Goal: Task Accomplishment & Management: Manage account settings

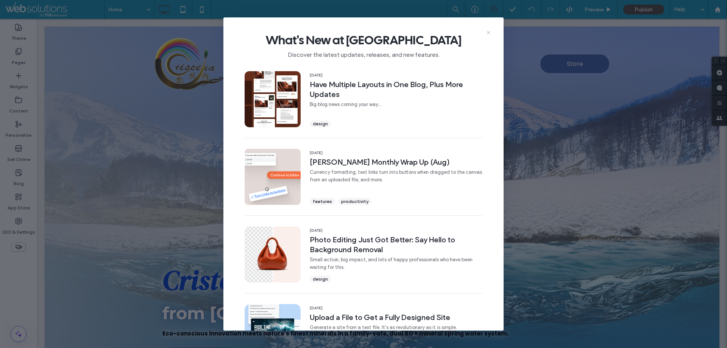
click at [490, 33] on icon at bounding box center [488, 33] width 6 height 6
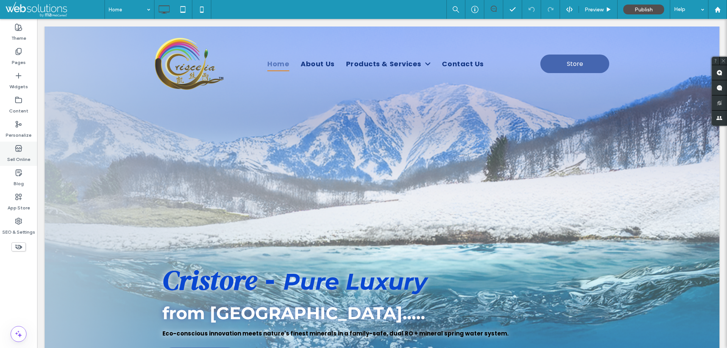
click at [23, 155] on label "Sell Online" at bounding box center [18, 157] width 23 height 11
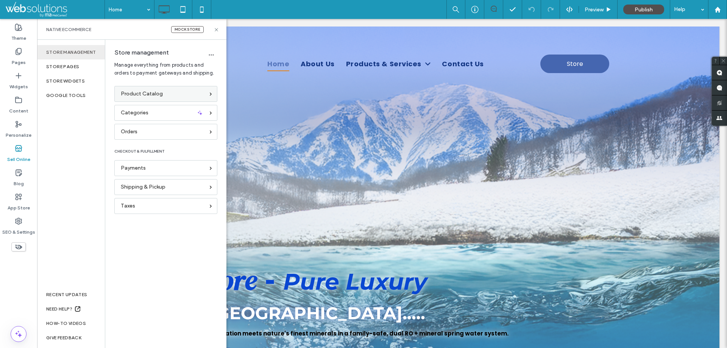
click at [171, 89] on div "Product Catalog" at bounding box center [165, 94] width 103 height 16
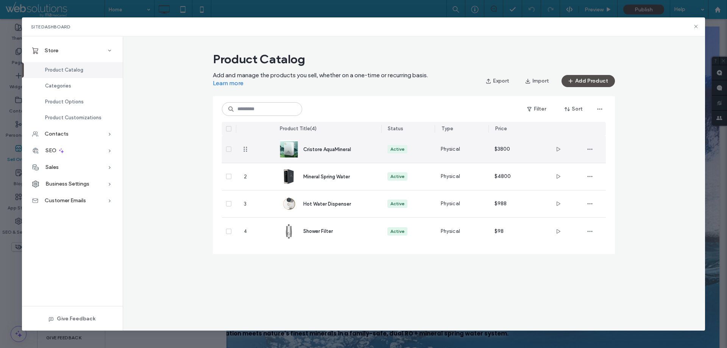
click at [336, 149] on span "Cristore AquaMineral" at bounding box center [327, 150] width 48 height 6
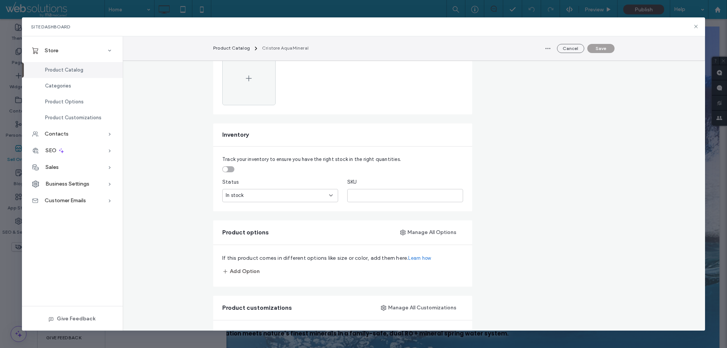
scroll to position [379, 0]
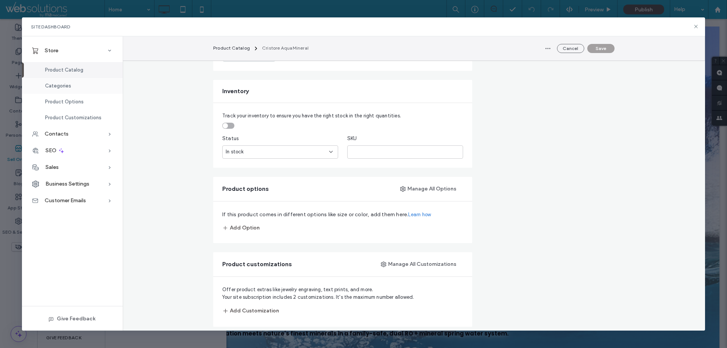
click at [68, 84] on span "Categories" at bounding box center [58, 86] width 26 height 6
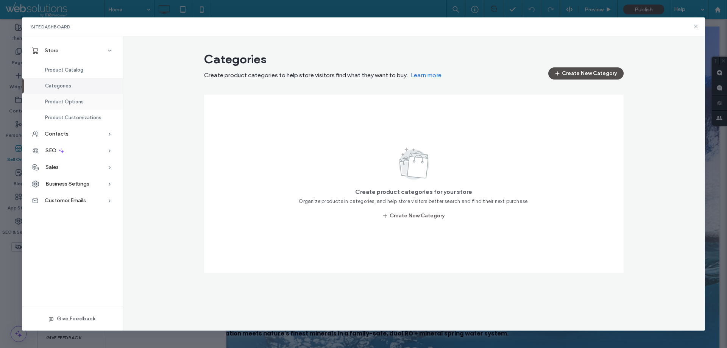
click at [68, 96] on div "Product Options" at bounding box center [72, 102] width 101 height 16
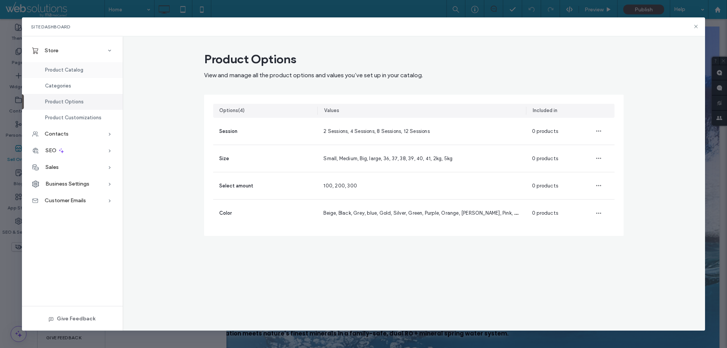
click at [69, 72] on span "Product Catalog" at bounding box center [64, 70] width 38 height 6
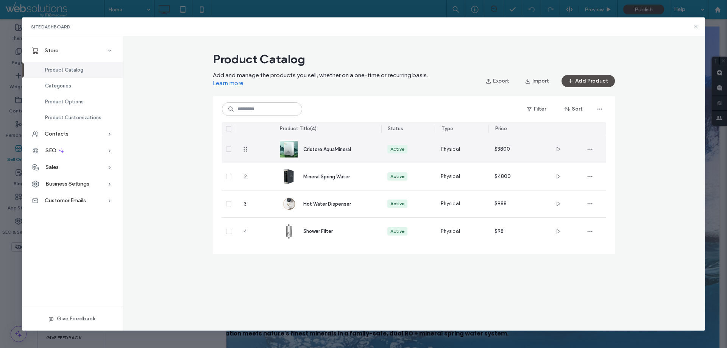
click at [345, 150] on span "Cristore AquaMineral" at bounding box center [327, 150] width 48 height 6
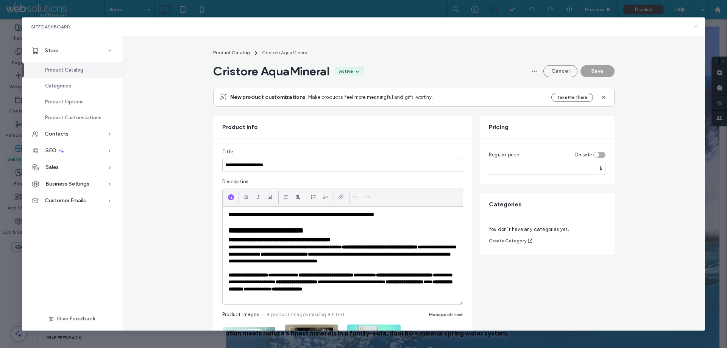
click at [698, 26] on icon at bounding box center [696, 26] width 6 height 6
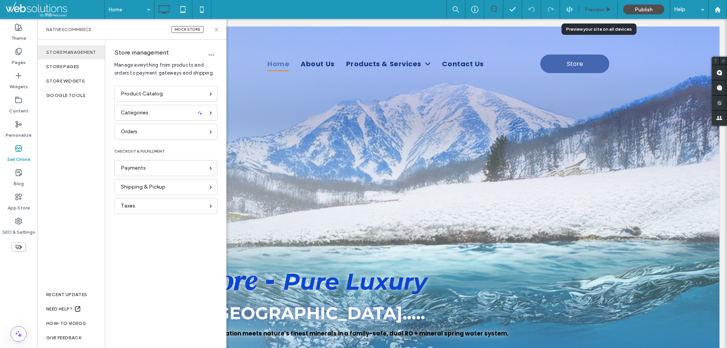
click at [603, 10] on span "Preview" at bounding box center [594, 9] width 19 height 6
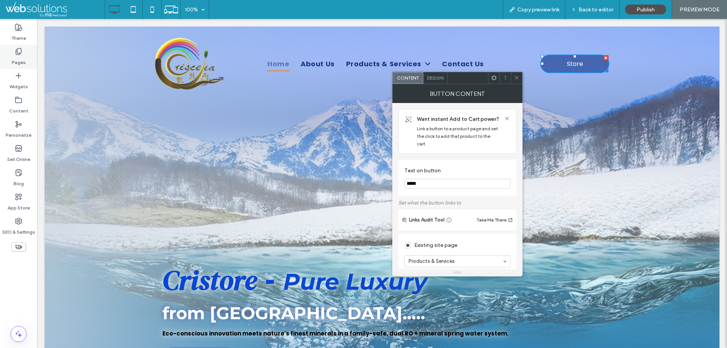
click at [8, 54] on div "Pages" at bounding box center [18, 57] width 37 height 24
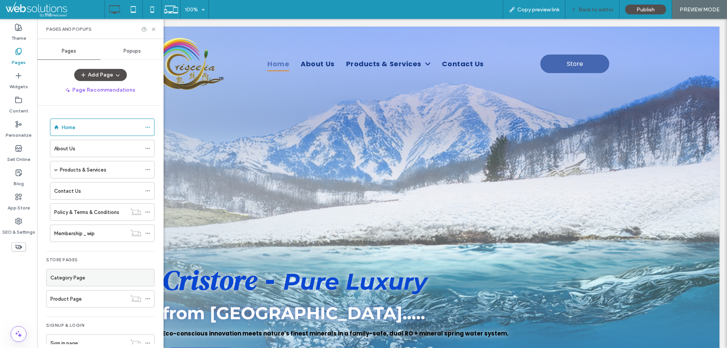
click at [581, 11] on span "Back to editor" at bounding box center [595, 9] width 35 height 6
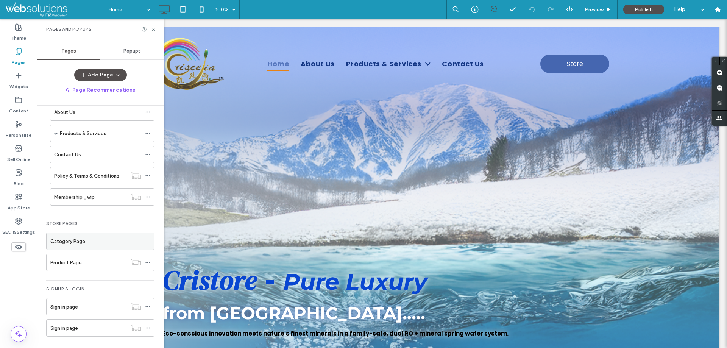
scroll to position [39, 0]
click at [96, 265] on div "Product Page" at bounding box center [88, 260] width 76 height 17
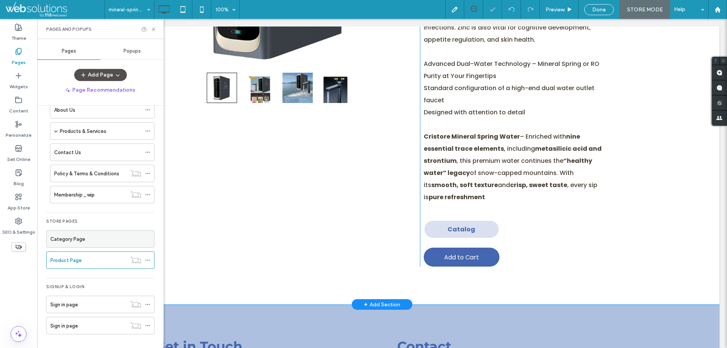
scroll to position [303, 0]
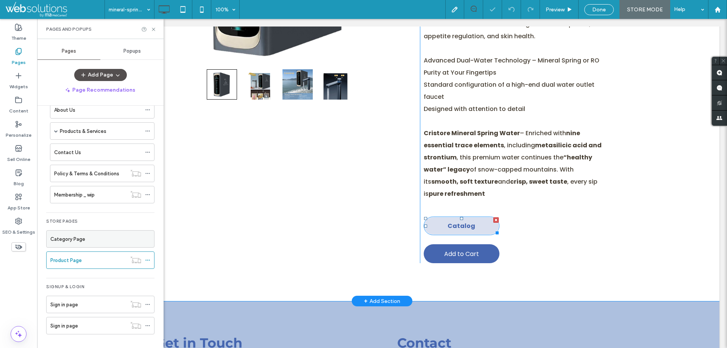
click at [465, 221] on span "Catalog" at bounding box center [461, 225] width 28 height 9
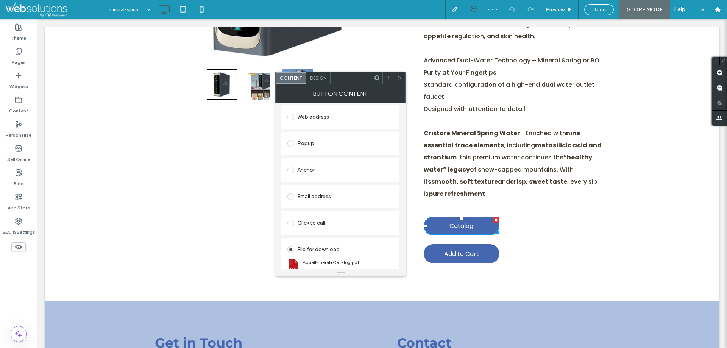
scroll to position [190, 0]
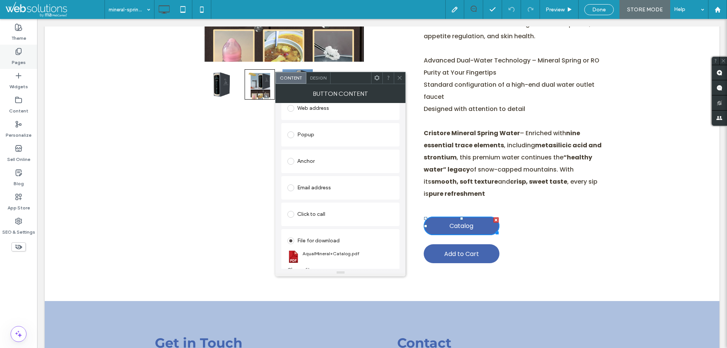
click at [22, 55] on div "Pages" at bounding box center [18, 57] width 37 height 24
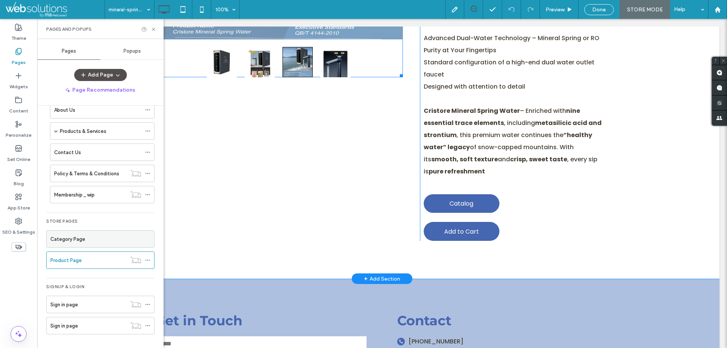
scroll to position [341, 0]
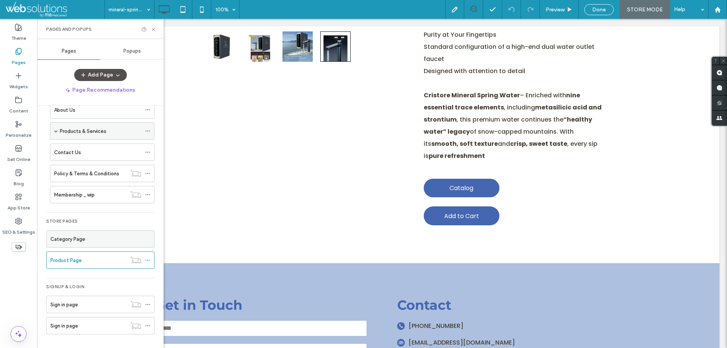
click at [55, 132] on span at bounding box center [56, 131] width 4 height 4
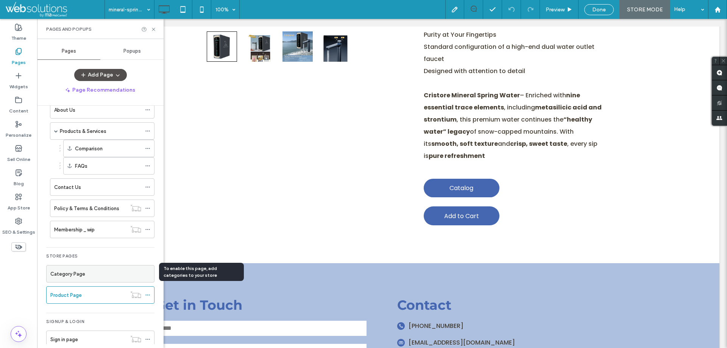
click at [92, 273] on div "Category Page" at bounding box center [100, 274] width 100 height 8
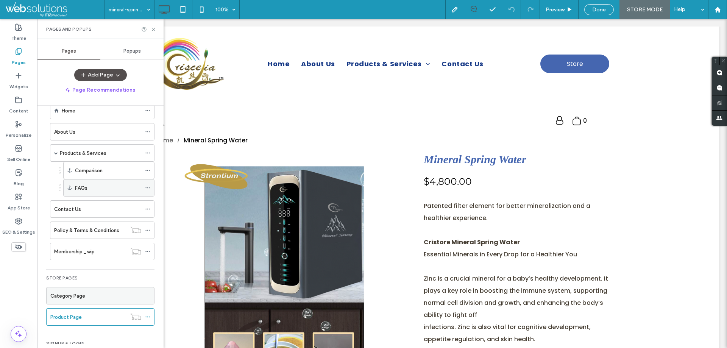
scroll to position [0, 0]
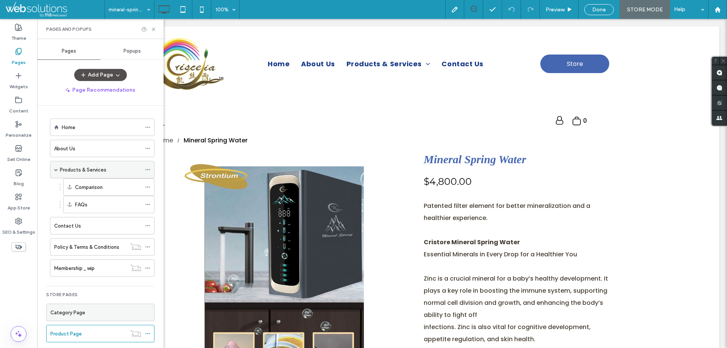
click at [86, 164] on div "Products & Services" at bounding box center [100, 169] width 81 height 17
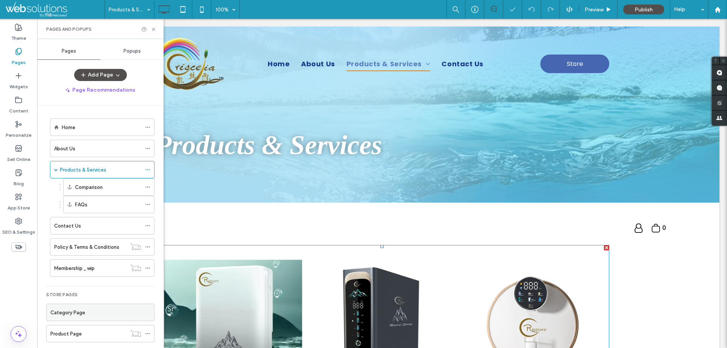
scroll to position [151, 0]
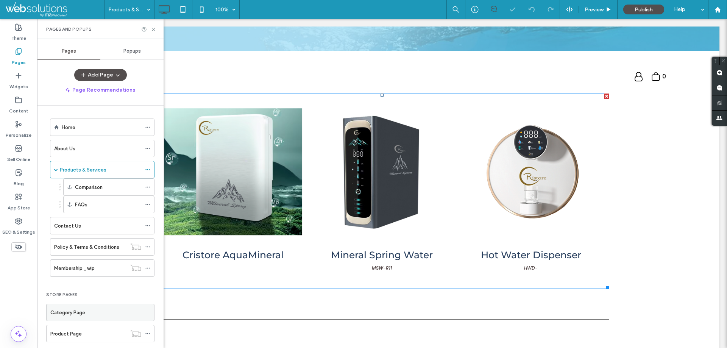
click at [374, 172] on link at bounding box center [381, 171] width 141 height 141
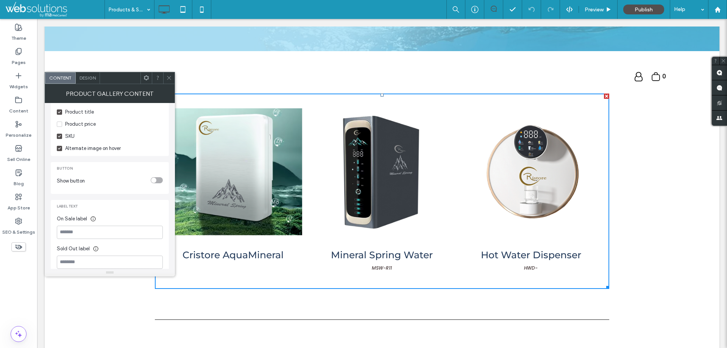
scroll to position [254, 0]
click at [87, 78] on span "Design" at bounding box center [88, 78] width 16 height 6
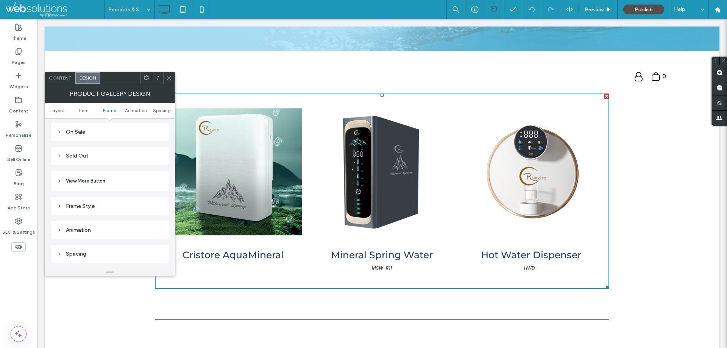
scroll to position [341, 0]
click at [168, 79] on icon at bounding box center [169, 78] width 6 height 6
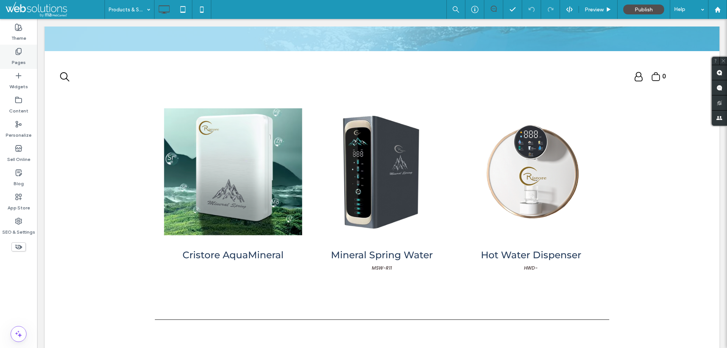
click at [9, 56] on div "Pages" at bounding box center [18, 57] width 37 height 24
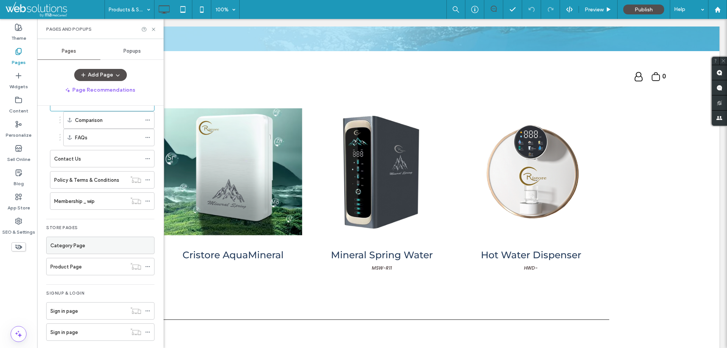
scroll to position [73, 0]
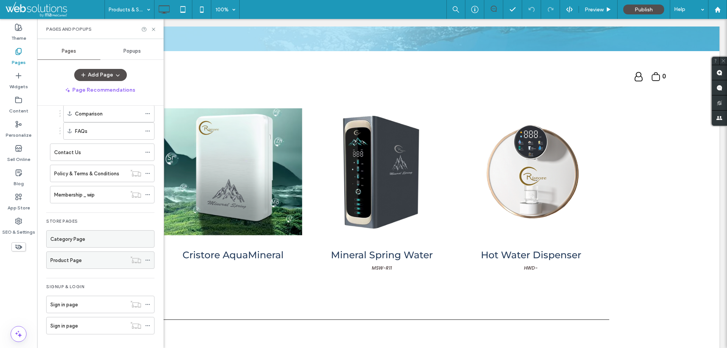
click at [118, 258] on div "Product Page" at bounding box center [88, 260] width 76 height 8
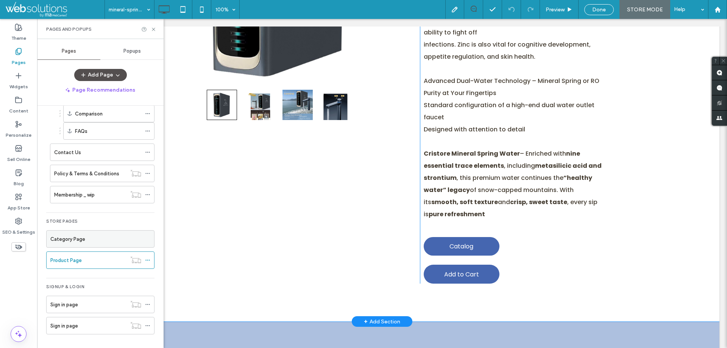
scroll to position [303, 0]
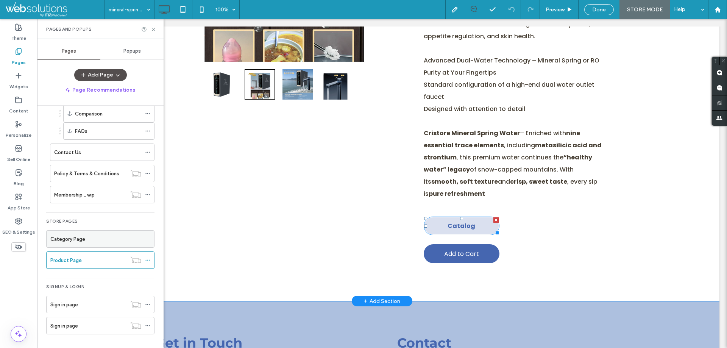
click at [444, 217] on link "Catalog" at bounding box center [462, 226] width 76 height 19
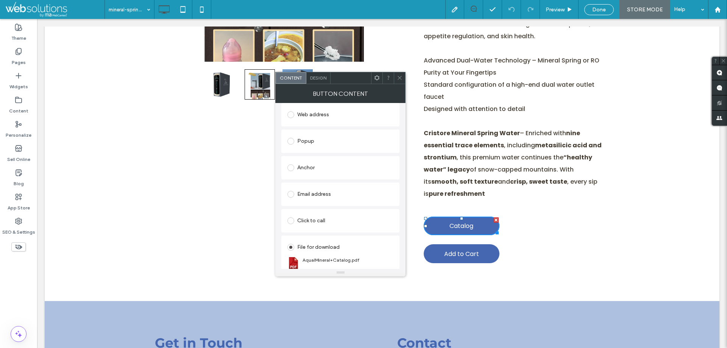
scroll to position [190, 0]
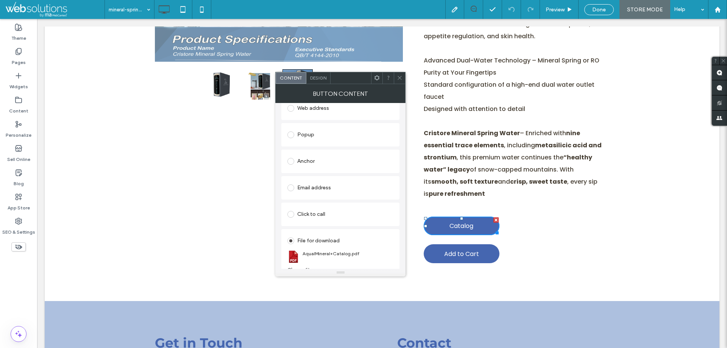
drag, startPoint x: 400, startPoint y: 76, endPoint x: 404, endPoint y: 73, distance: 4.6
click at [400, 76] on icon at bounding box center [400, 78] width 6 height 6
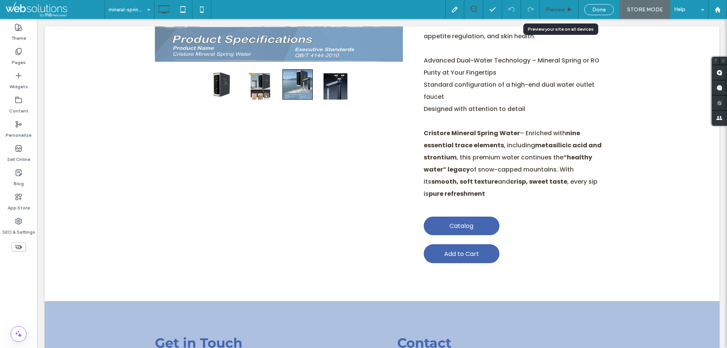
click at [552, 9] on span "Preview" at bounding box center [555, 9] width 19 height 6
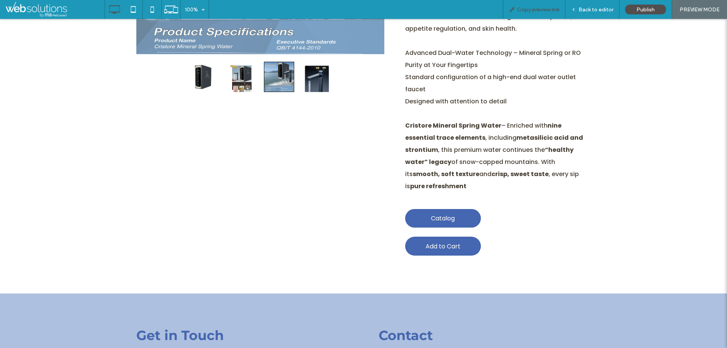
click at [523, 10] on span "Copy preview link" at bounding box center [538, 9] width 42 height 6
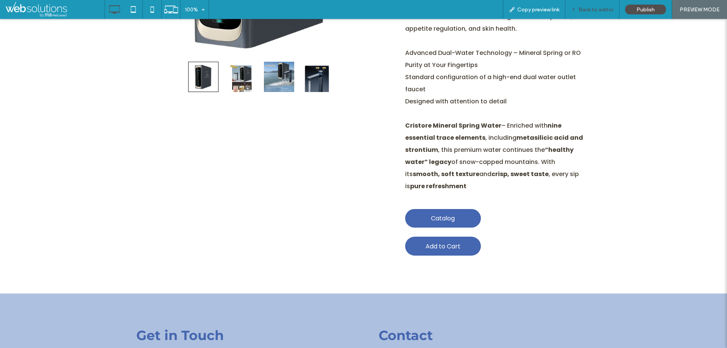
click at [594, 8] on span "Back to editor" at bounding box center [595, 9] width 35 height 6
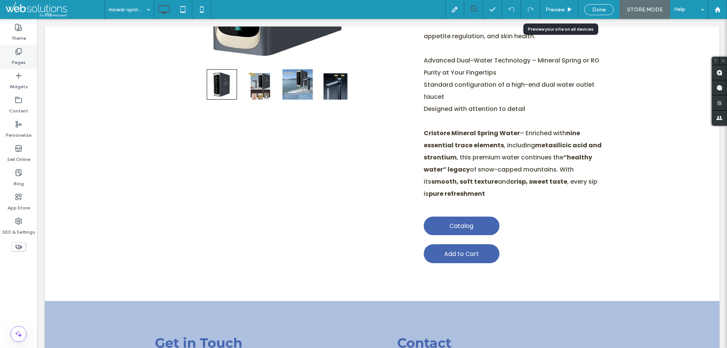
click at [8, 53] on div "Pages" at bounding box center [18, 57] width 37 height 24
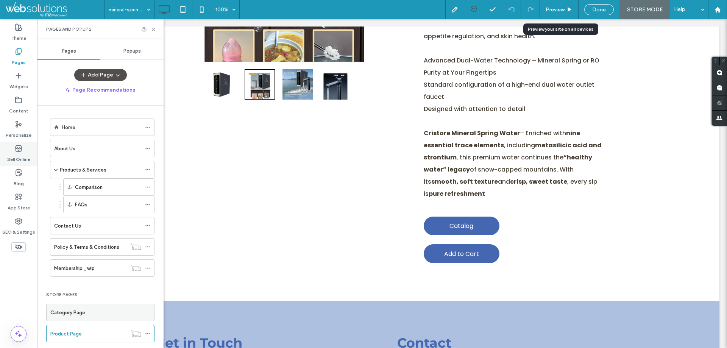
click at [21, 145] on use at bounding box center [19, 148] width 6 height 6
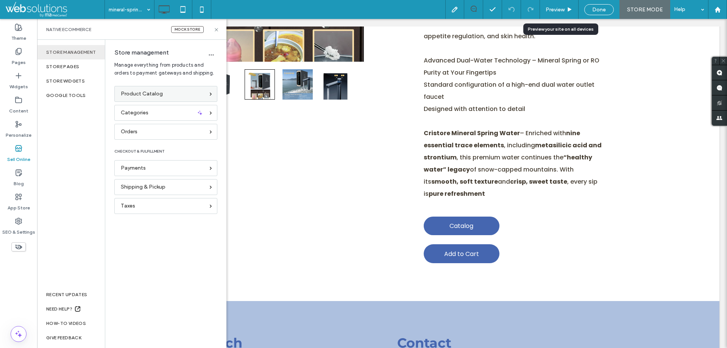
click at [192, 90] on div "Product Catalog" at bounding box center [163, 94] width 84 height 8
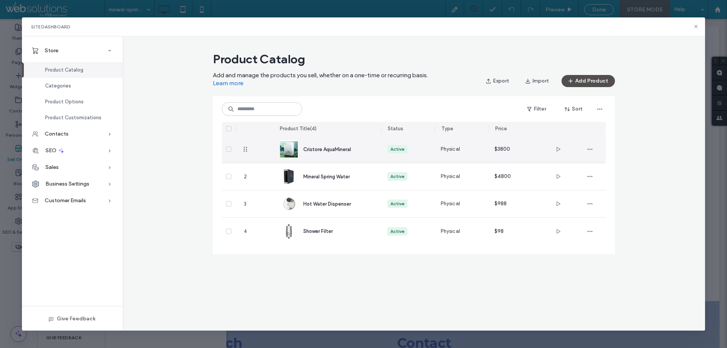
click at [314, 148] on span "Cristore AquaMineral" at bounding box center [327, 150] width 48 height 6
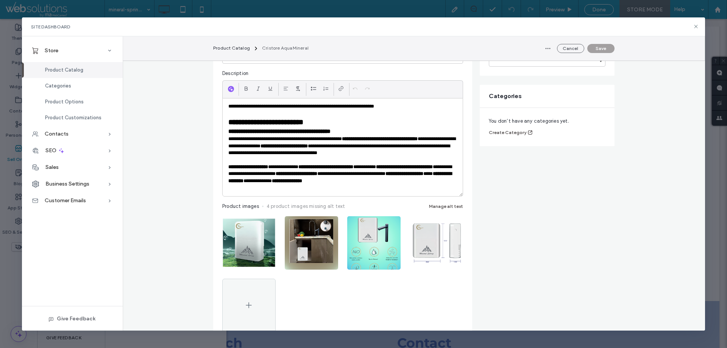
scroll to position [75, 0]
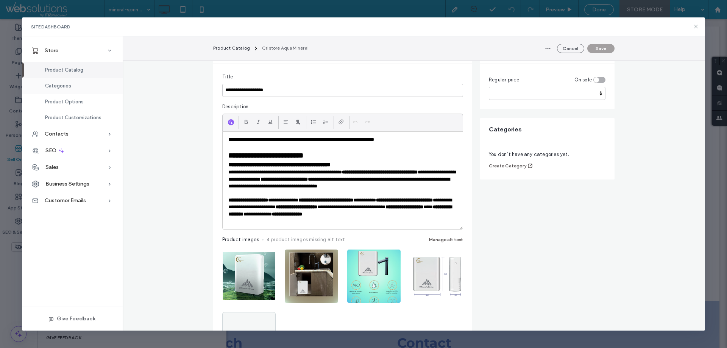
click at [71, 89] on div "Categories" at bounding box center [72, 86] width 101 height 16
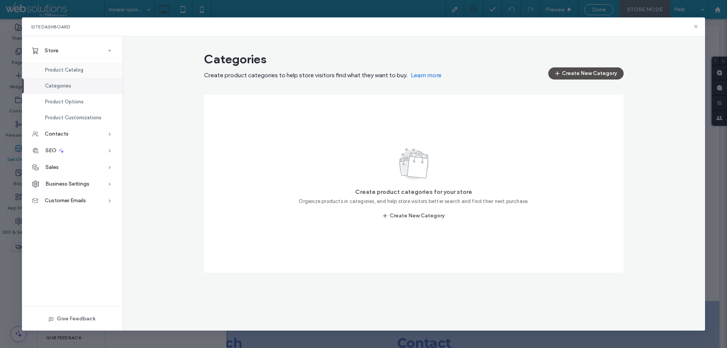
click at [69, 68] on span "Product Catalog" at bounding box center [64, 70] width 38 height 6
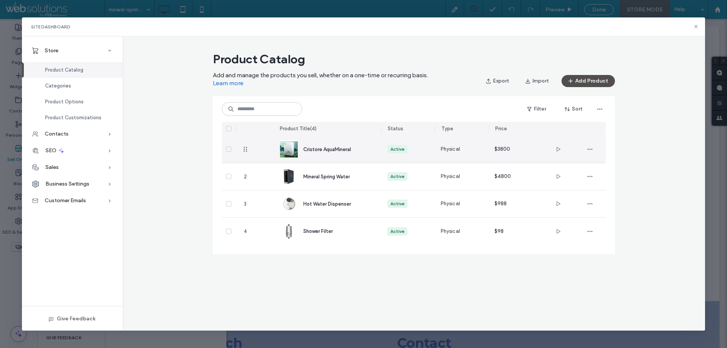
click at [320, 147] on span "Cristore AquaMineral" at bounding box center [327, 150] width 48 height 6
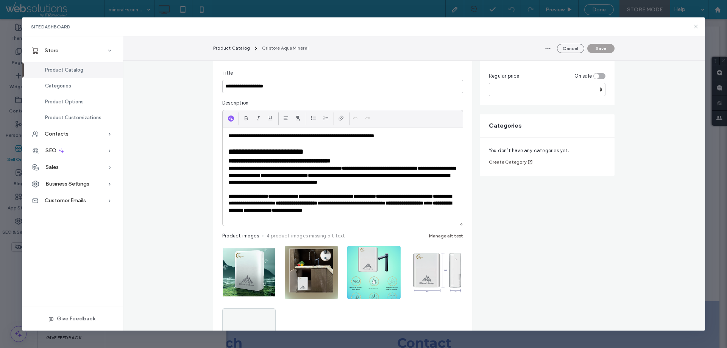
scroll to position [76, 0]
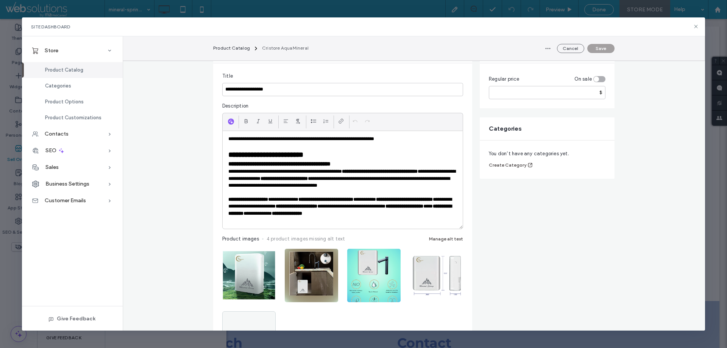
click at [415, 217] on p "**********" at bounding box center [342, 206] width 229 height 21
click at [413, 220] on p at bounding box center [342, 220] width 229 height 7
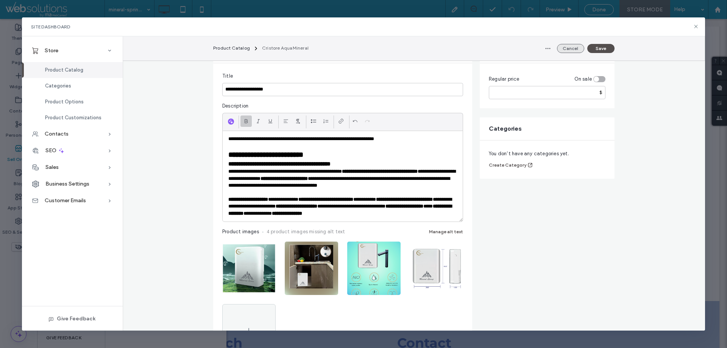
click at [571, 44] on button "Cancel" at bounding box center [570, 48] width 27 height 9
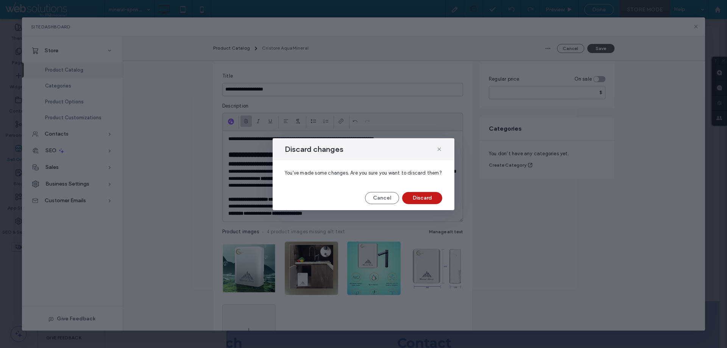
click at [430, 198] on button "Discard" at bounding box center [422, 198] width 40 height 12
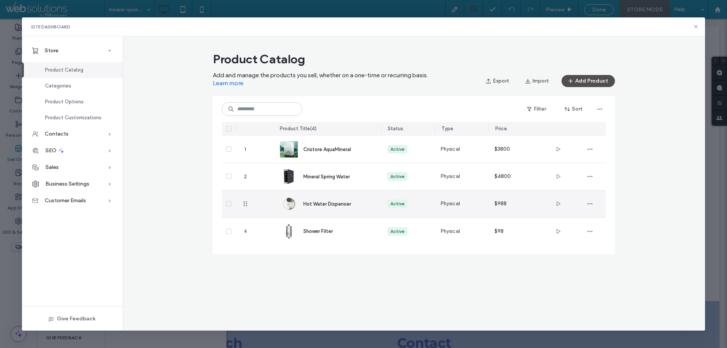
scroll to position [0, 0]
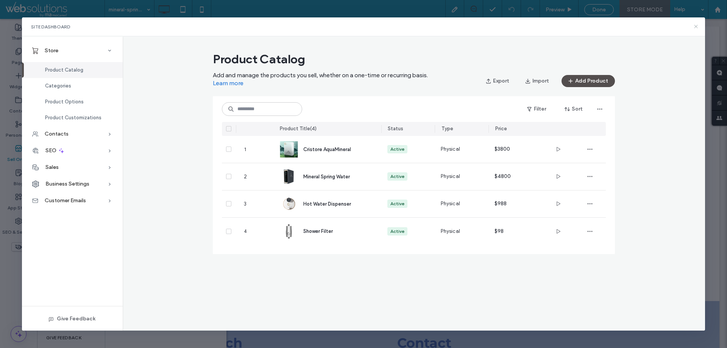
click at [697, 27] on icon at bounding box center [696, 26] width 6 height 6
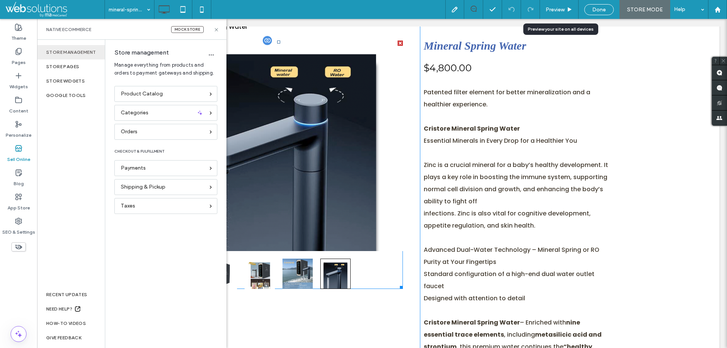
scroll to position [78, 0]
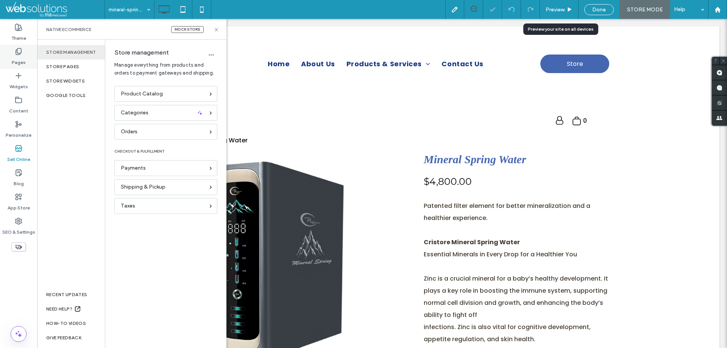
click at [19, 61] on label "Pages" at bounding box center [19, 60] width 14 height 11
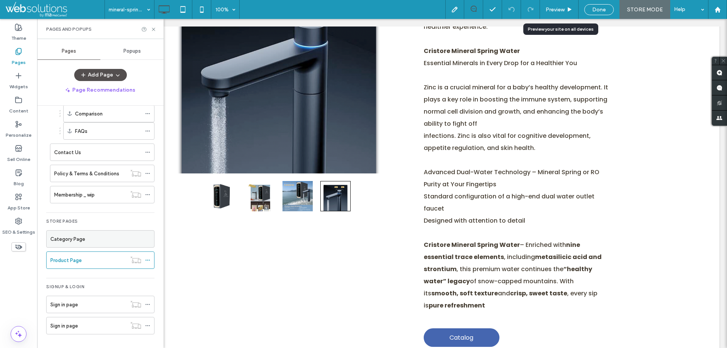
scroll to position [189, 0]
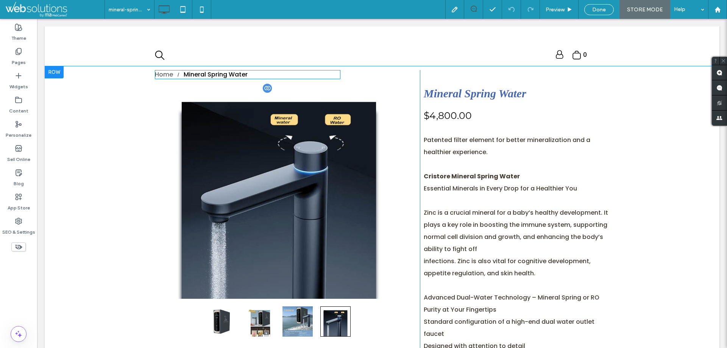
scroll to position [76, 0]
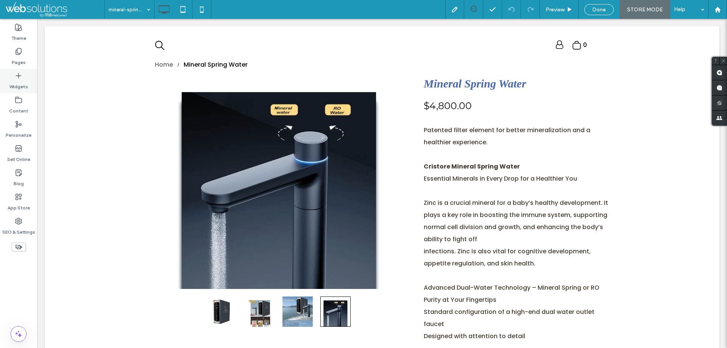
click at [22, 69] on div "Widgets" at bounding box center [18, 81] width 37 height 24
click at [22, 63] on label "Pages" at bounding box center [19, 60] width 14 height 11
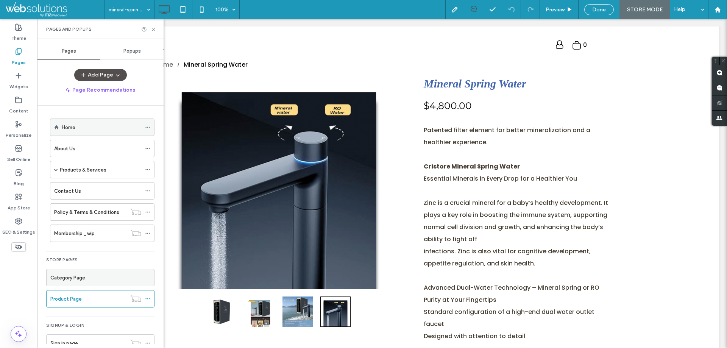
click at [74, 123] on div "Home" at bounding box center [102, 127] width 80 height 17
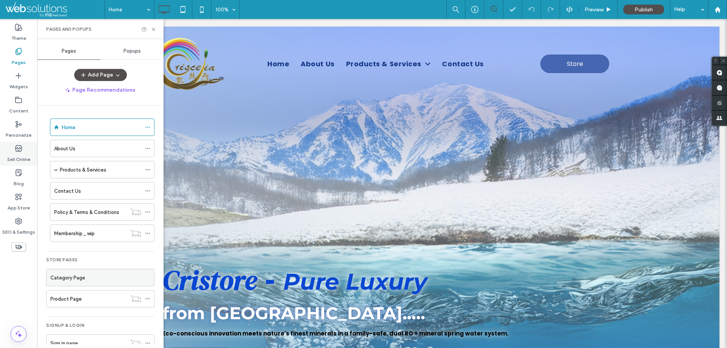
click at [15, 151] on icon at bounding box center [19, 149] width 8 height 8
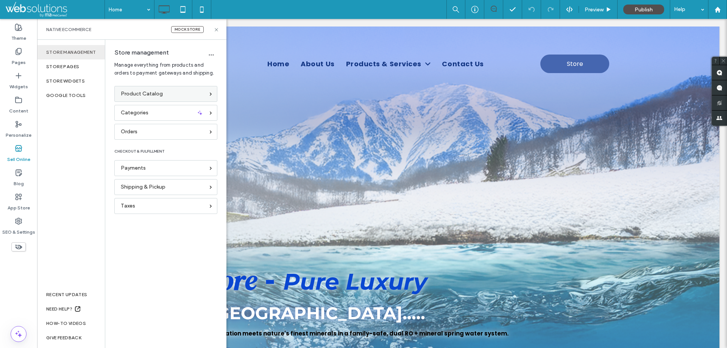
click at [147, 97] on span "Product Catalog" at bounding box center [142, 94] width 42 height 8
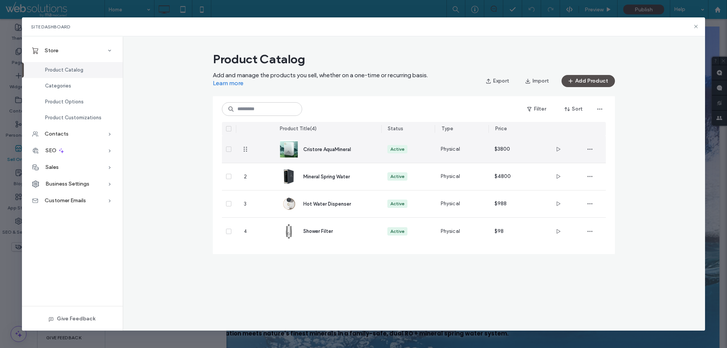
click at [328, 151] on span "Cristore AquaMineral" at bounding box center [327, 150] width 48 height 6
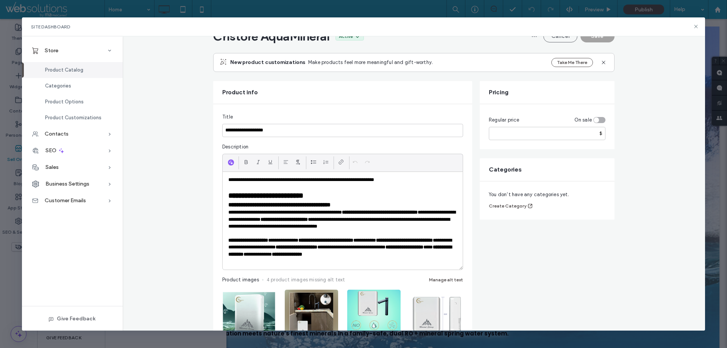
scroll to position [38, 0]
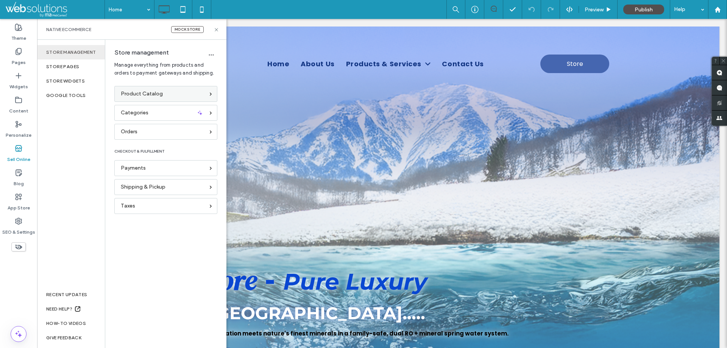
click at [141, 89] on div "Product Catalog" at bounding box center [165, 94] width 103 height 16
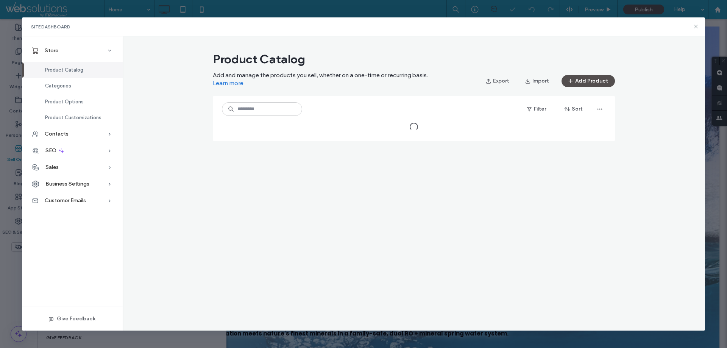
scroll to position [0, 0]
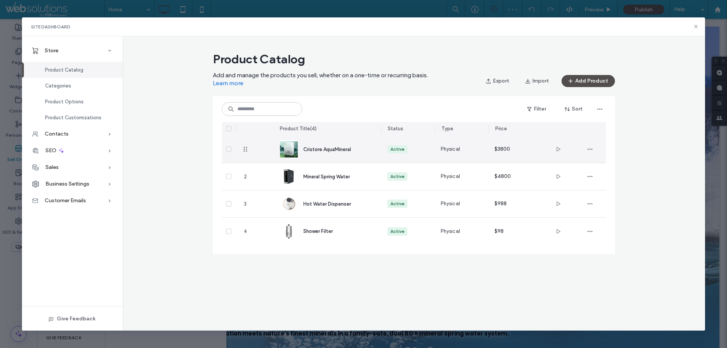
click at [337, 152] on div "Cristore AquaMineral" at bounding box center [336, 149] width 66 height 8
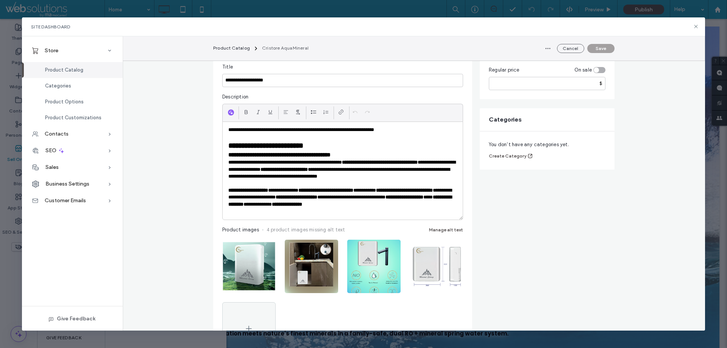
scroll to position [76, 0]
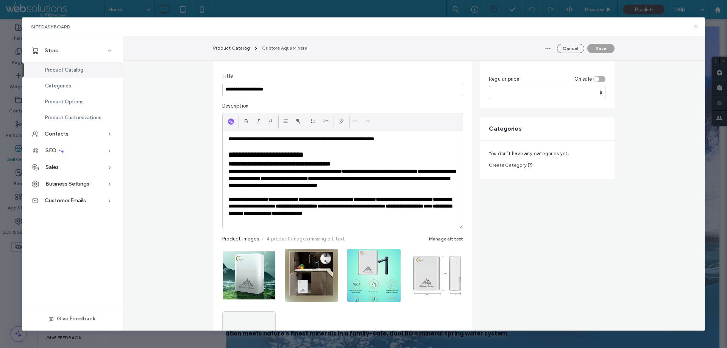
click at [416, 220] on p at bounding box center [342, 220] width 229 height 7
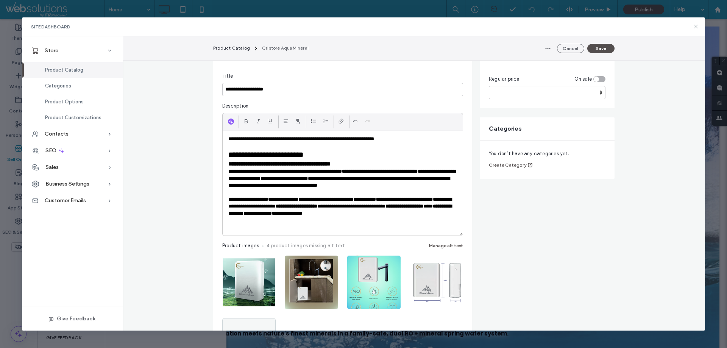
click at [255, 229] on p at bounding box center [342, 227] width 229 height 7
click at [243, 120] on icon at bounding box center [246, 121] width 6 height 6
click at [262, 219] on p at bounding box center [342, 220] width 229 height 7
drag, startPoint x: 249, startPoint y: 228, endPoint x: 217, endPoint y: 228, distance: 32.2
click at [217, 228] on div "**********" at bounding box center [342, 221] width 259 height 317
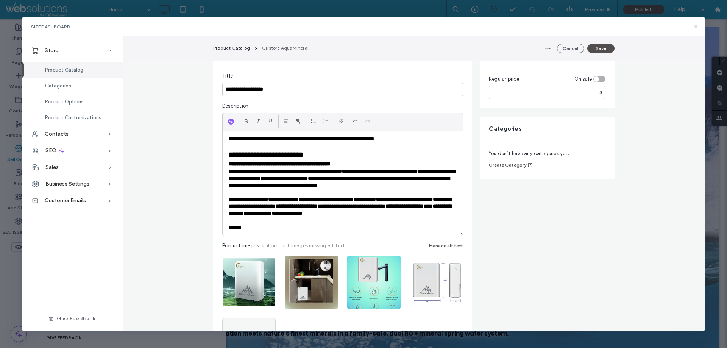
click at [288, 225] on p "*******" at bounding box center [342, 227] width 229 height 7
drag, startPoint x: 274, startPoint y: 226, endPoint x: 178, endPoint y: 227, distance: 96.5
click at [269, 119] on use at bounding box center [270, 121] width 4 height 4
click at [251, 228] on p "*******" at bounding box center [342, 227] width 229 height 7
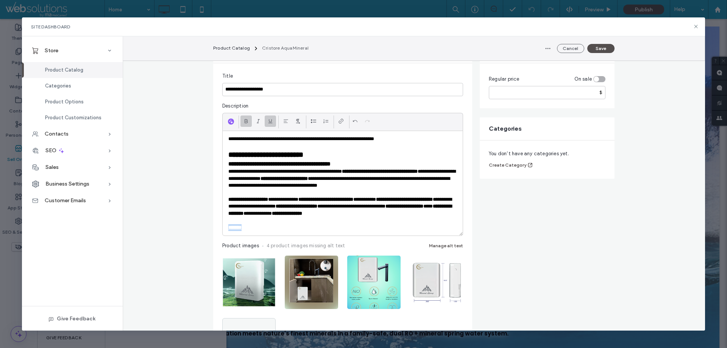
drag, startPoint x: 251, startPoint y: 228, endPoint x: 197, endPoint y: 227, distance: 54.1
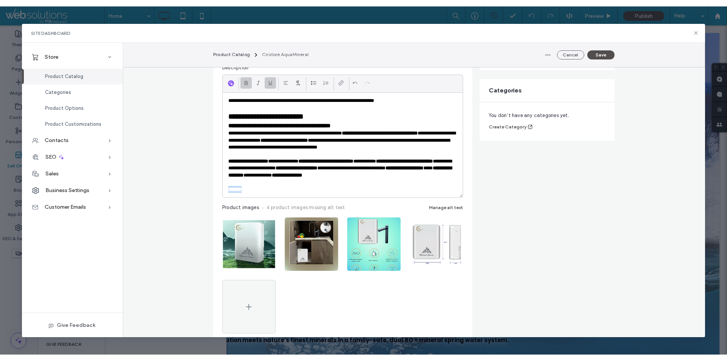
scroll to position [114, 0]
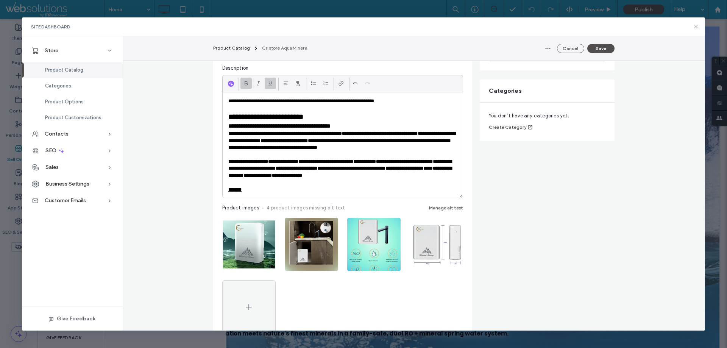
click at [246, 182] on p at bounding box center [342, 182] width 229 height 7
drag, startPoint x: 253, startPoint y: 197, endPoint x: 217, endPoint y: 190, distance: 35.9
click at [217, 190] on div "**********" at bounding box center [342, 183] width 259 height 317
click at [339, 83] on icon at bounding box center [341, 83] width 6 height 6
click at [338, 84] on icon at bounding box center [341, 83] width 6 height 6
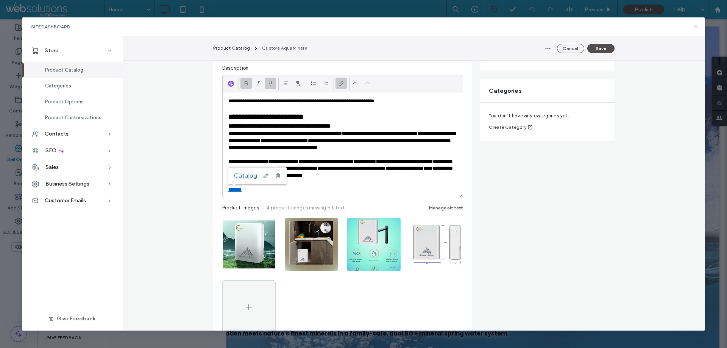
click at [338, 82] on icon at bounding box center [341, 83] width 6 height 6
click at [263, 173] on icon at bounding box center [266, 176] width 6 height 6
drag, startPoint x: 267, startPoint y: 176, endPoint x: 228, endPoint y: 173, distance: 38.3
click at [228, 173] on div "*******" at bounding box center [280, 175] width 104 height 17
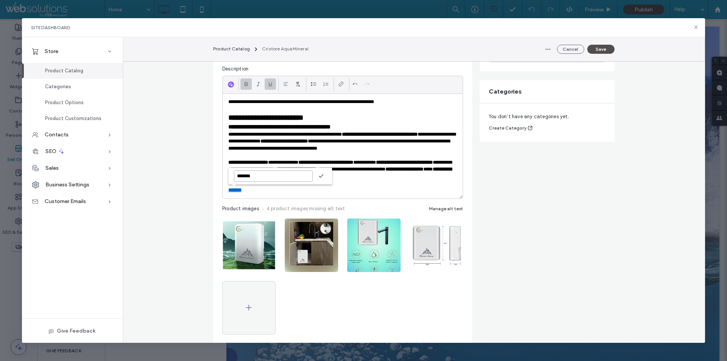
click at [263, 176] on input "*******" at bounding box center [273, 175] width 79 height 11
paste input
click at [318, 173] on icon "button" at bounding box center [321, 176] width 6 height 7
click at [335, 84] on div at bounding box center [340, 83] width 11 height 11
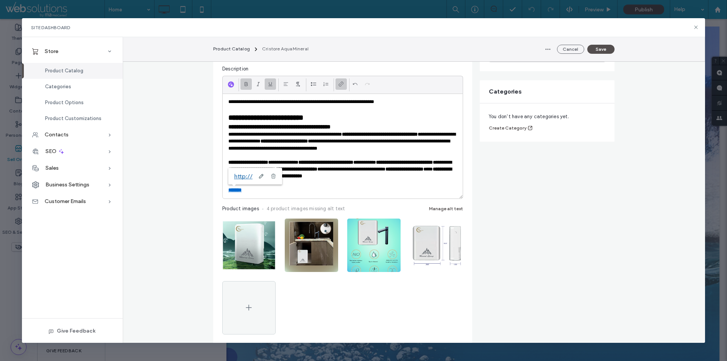
click at [338, 84] on icon at bounding box center [341, 84] width 6 height 6
click at [259, 177] on use at bounding box center [261, 176] width 5 height 5
click at [259, 177] on input "*******" at bounding box center [273, 175] width 79 height 11
paste input
click at [257, 173] on input at bounding box center [273, 175] width 79 height 11
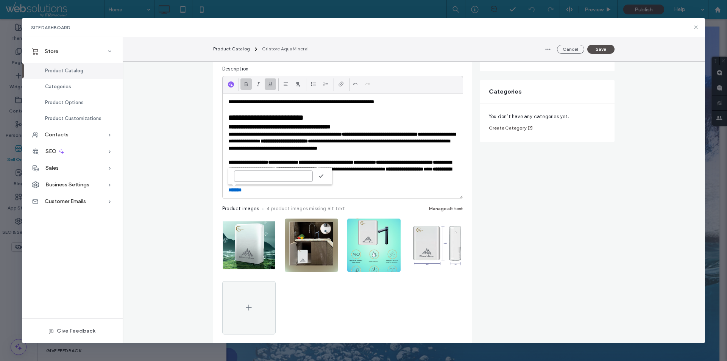
paste input "**********"
type input "**********"
click at [319, 176] on use "button" at bounding box center [321, 176] width 5 height 4
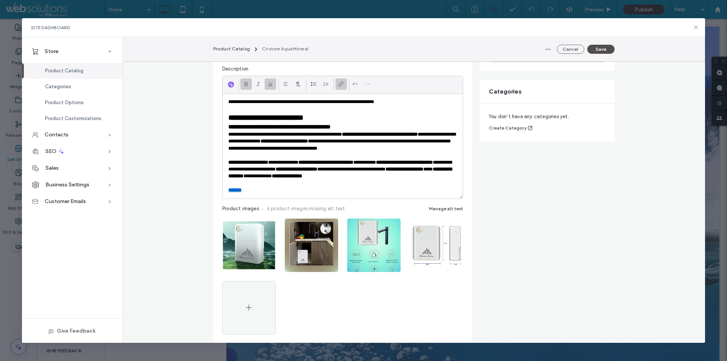
click at [338, 87] on span at bounding box center [341, 83] width 6 height 11
click at [318, 178] on div "[URL][DOMAIN_NAME]" at bounding box center [277, 176] width 99 height 17
click at [309, 176] on use at bounding box center [306, 176] width 5 height 5
click at [289, 177] on input "**********" at bounding box center [273, 175] width 79 height 11
click at [268, 177] on input "*******" at bounding box center [273, 175] width 79 height 11
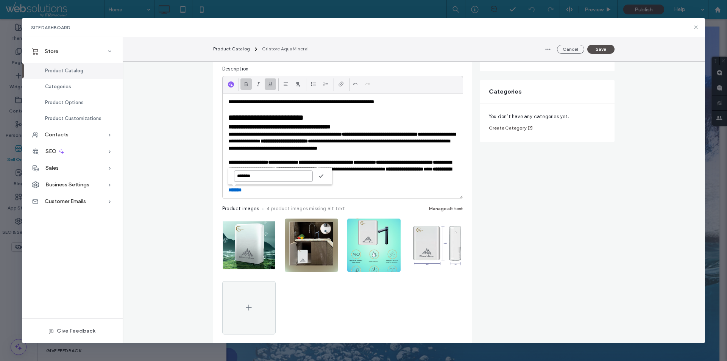
click at [268, 176] on input "*******" at bounding box center [273, 175] width 79 height 11
paste input "**********"
type input "**********"
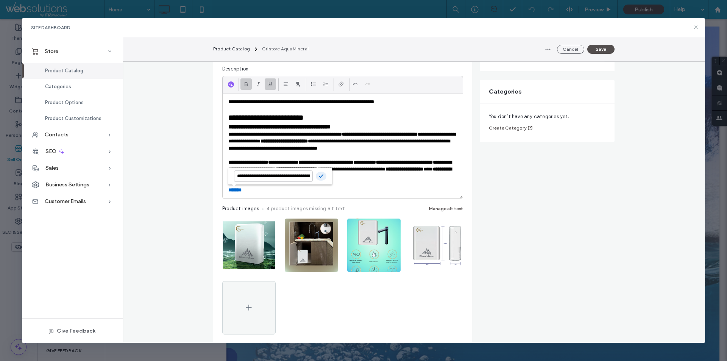
click at [320, 176] on icon "button" at bounding box center [321, 176] width 6 height 7
click at [600, 48] on button "Save" at bounding box center [600, 49] width 27 height 9
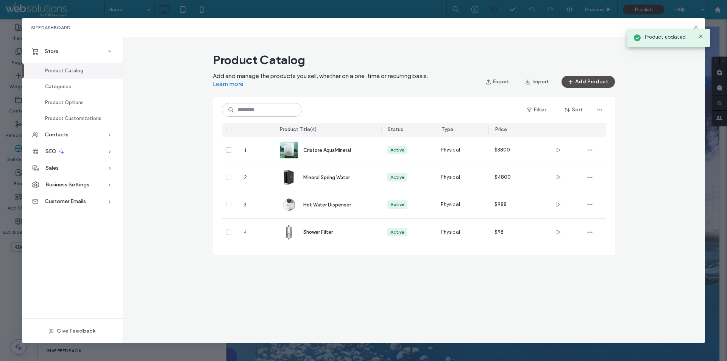
click at [702, 36] on icon at bounding box center [701, 36] width 6 height 6
click at [695, 27] on icon at bounding box center [696, 27] width 6 height 6
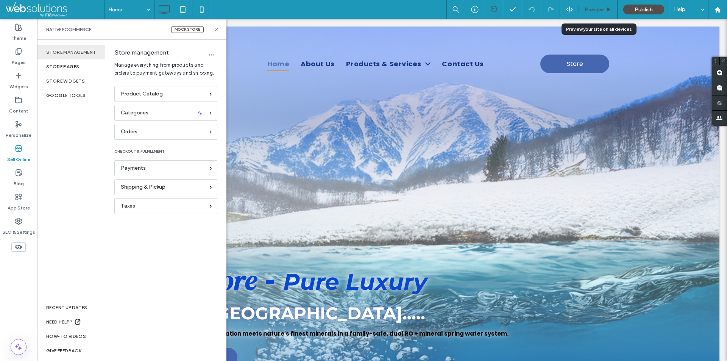
click at [604, 8] on div "Preview" at bounding box center [598, 9] width 38 height 6
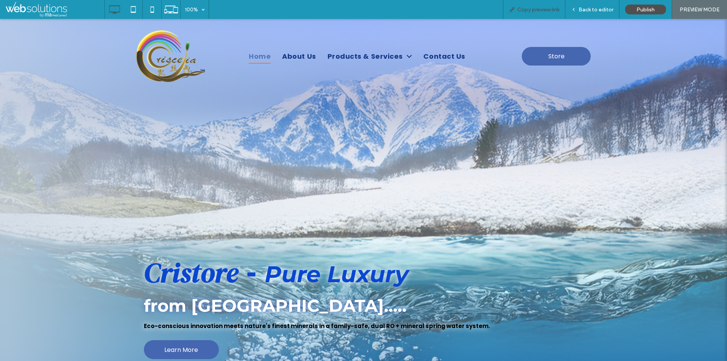
click at [551, 7] on span "Copy preview link" at bounding box center [538, 9] width 42 height 6
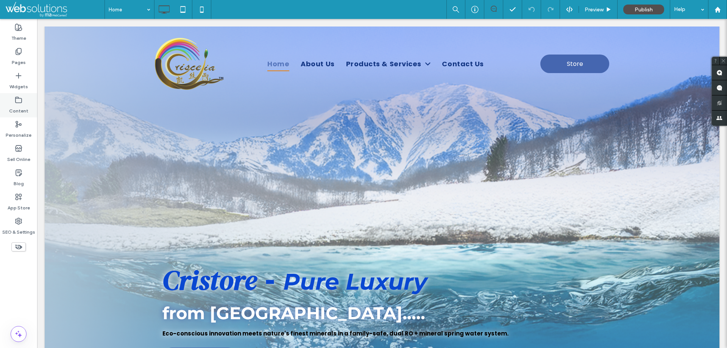
click at [22, 109] on label "Content" at bounding box center [18, 109] width 19 height 11
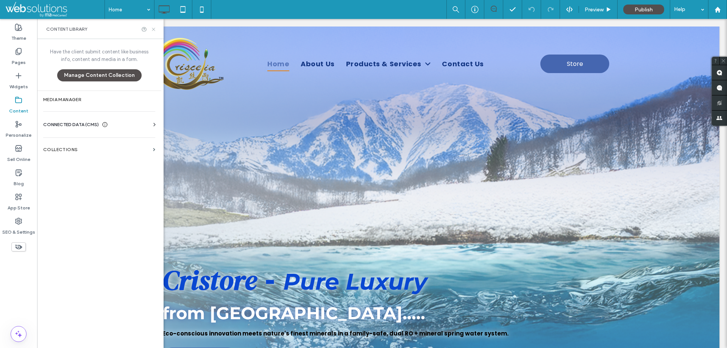
click at [153, 31] on icon at bounding box center [154, 30] width 6 height 6
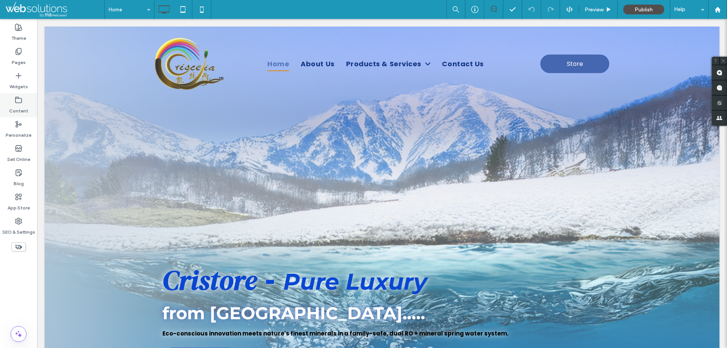
click at [14, 100] on div "Content" at bounding box center [18, 105] width 37 height 24
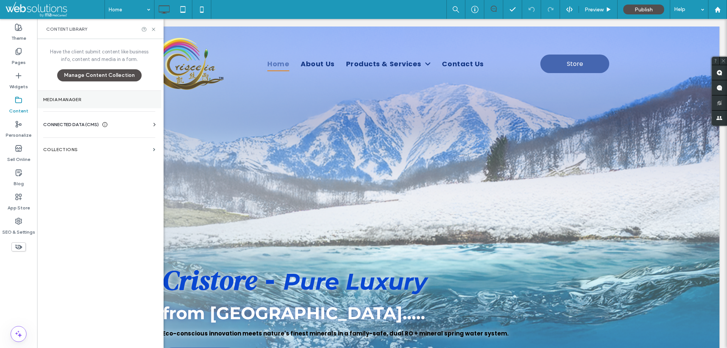
click at [114, 97] on label "Media Manager" at bounding box center [99, 99] width 112 height 5
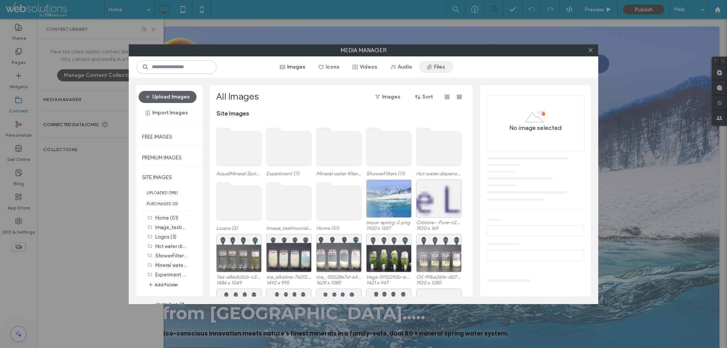
click at [441, 67] on button "Files" at bounding box center [436, 67] width 34 height 12
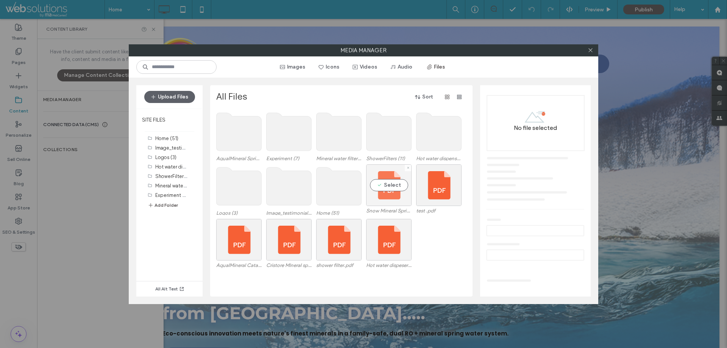
click at [403, 199] on div "Select" at bounding box center [388, 185] width 45 height 42
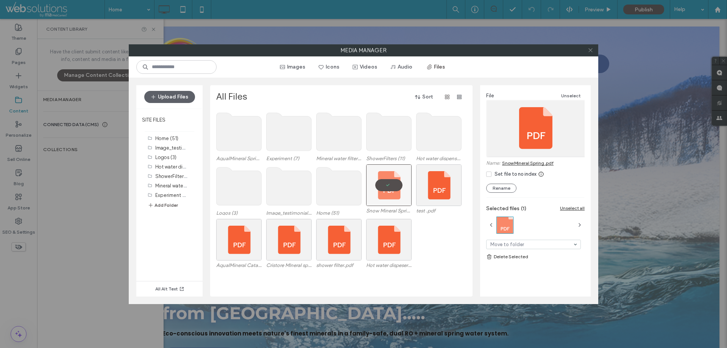
click at [590, 49] on icon at bounding box center [591, 50] width 6 height 6
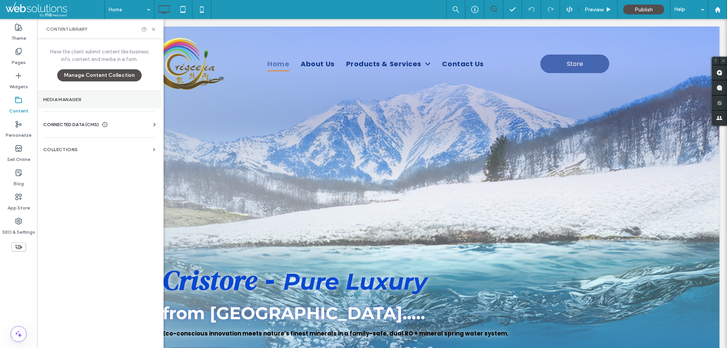
click at [93, 106] on section "Media Manager" at bounding box center [99, 99] width 124 height 17
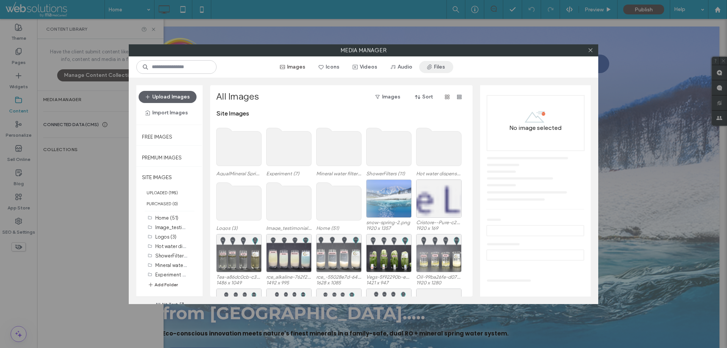
click at [434, 64] on button "Files" at bounding box center [436, 67] width 34 height 12
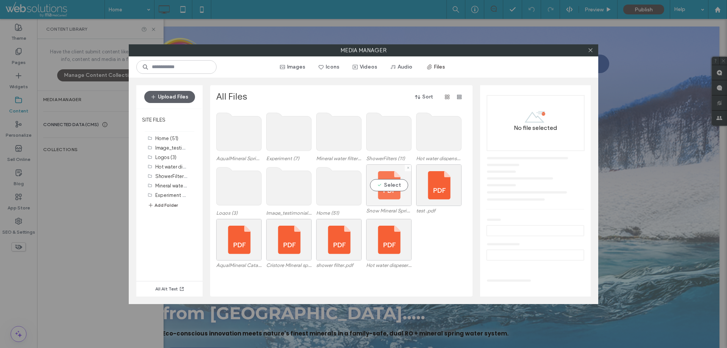
click at [389, 186] on div "Select" at bounding box center [388, 185] width 45 height 42
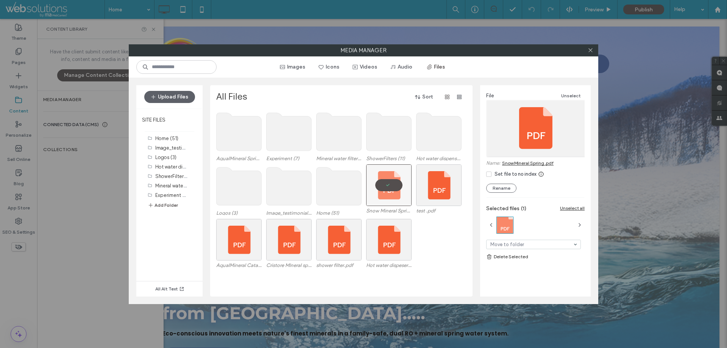
click at [530, 164] on link "Snow Mineral Spring .pdf" at bounding box center [527, 163] width 51 height 6
